Goal: Find specific page/section: Find specific page/section

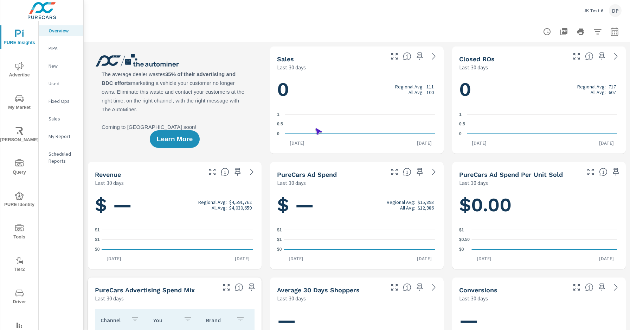
scroll to position [0, 0]
click at [18, 297] on span "Driver" at bounding box center [19, 296] width 34 height 17
